Goal: Navigation & Orientation: Go to known website

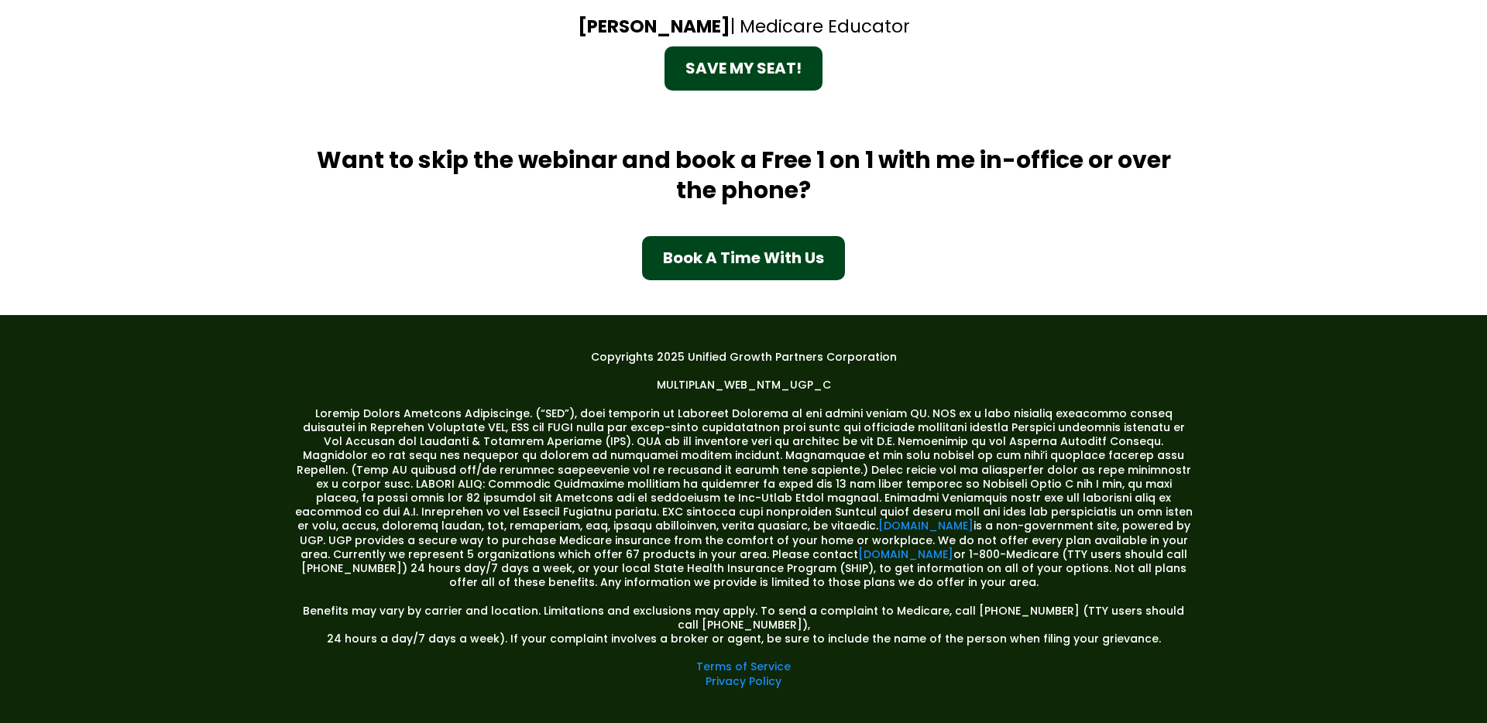
click at [1219, 353] on div "Copyrights 2025 Unified Growth Partners Corporation MULTIPLAN_WEB_NTM_UGP_C [DO…" at bounding box center [743, 519] width 1487 height 408
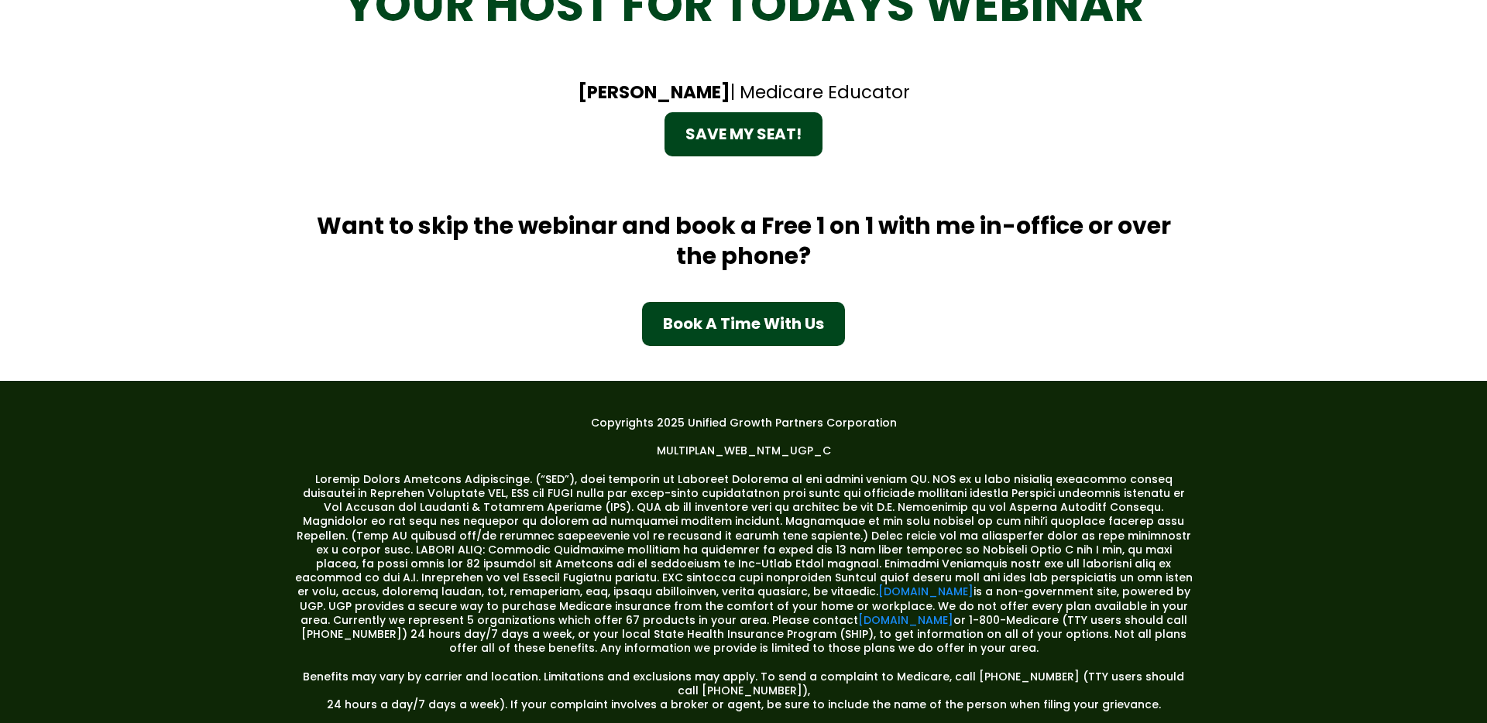
scroll to position [2694, 0]
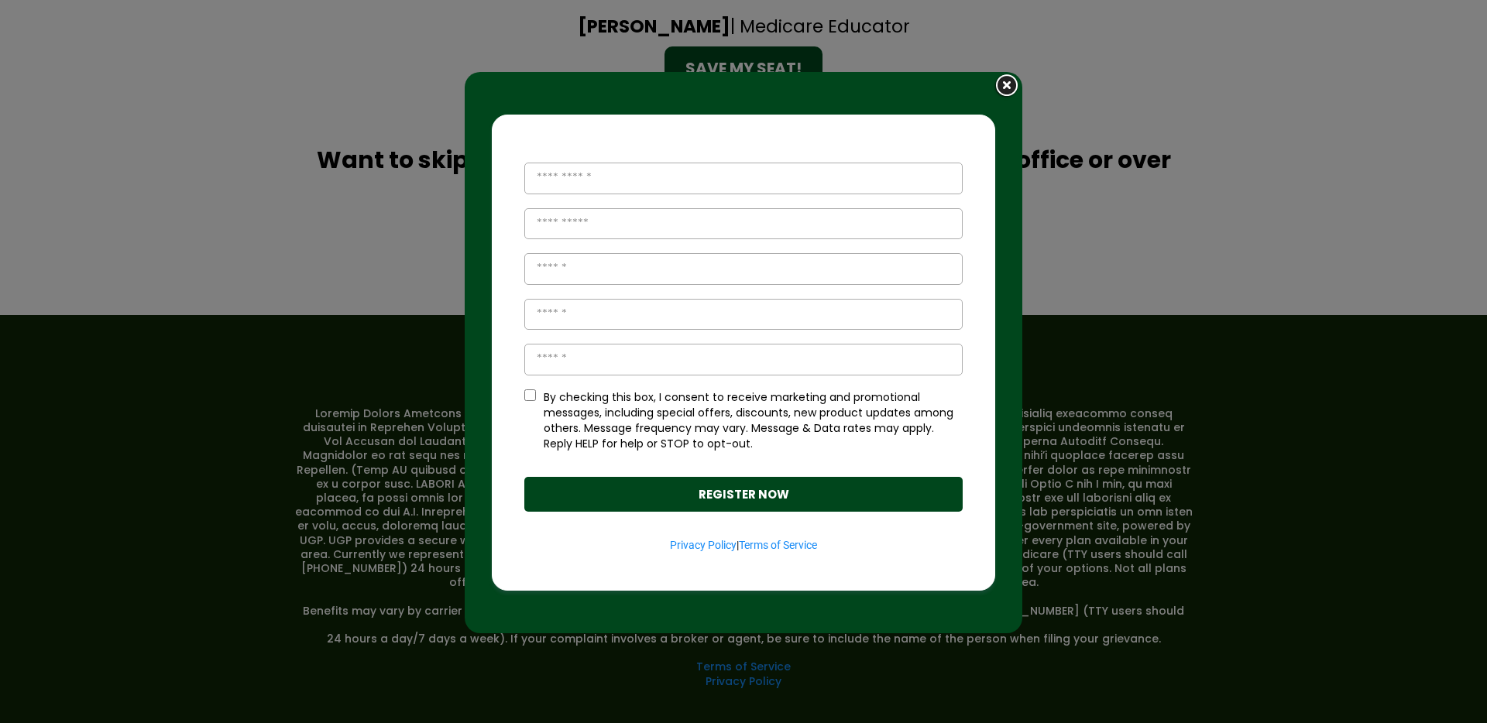
click at [1009, 85] on img at bounding box center [1007, 86] width 30 height 29
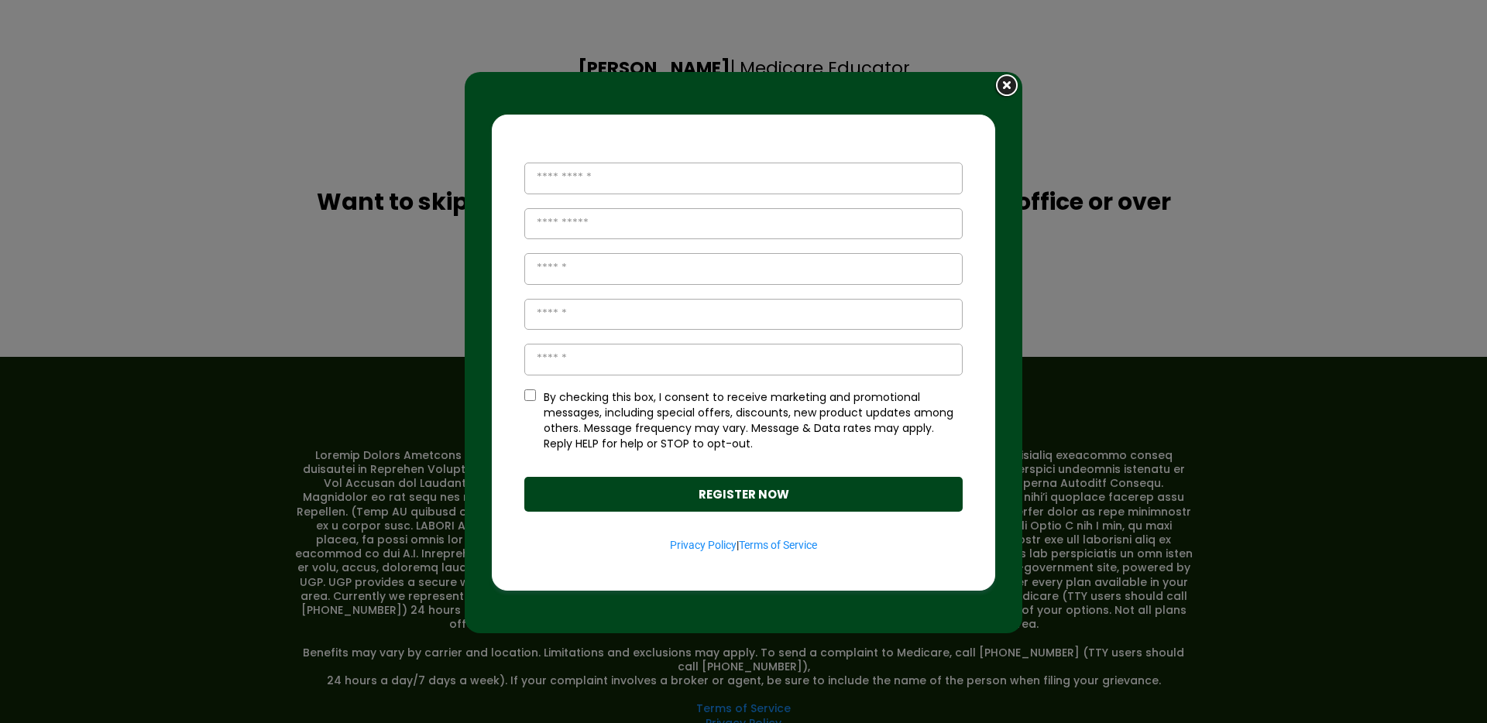
click at [1009, 89] on img at bounding box center [1007, 86] width 30 height 29
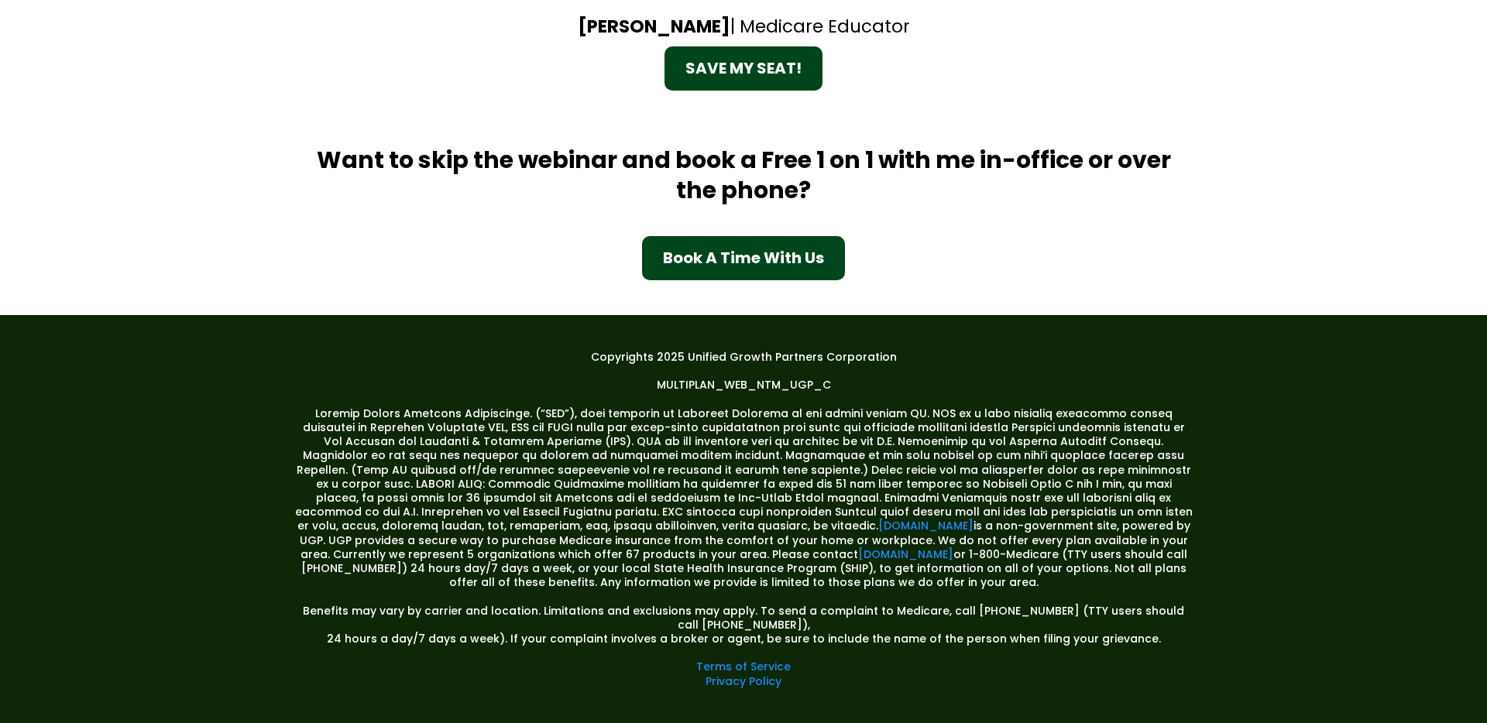
click at [1276, 534] on div "Copyrights 2025 Unified Growth Partners Corporation MULTIPLAN_WEB_NTM_UGP_C [DO…" at bounding box center [743, 519] width 1487 height 408
